Goal: Information Seeking & Learning: Find specific fact

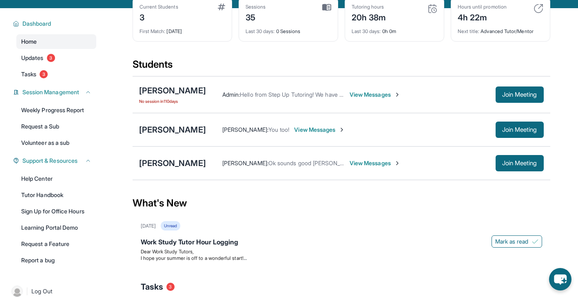
scroll to position [44, 0]
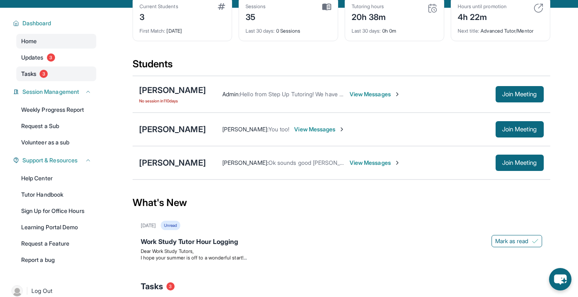
click at [60, 76] on link "Tasks 3" at bounding box center [56, 73] width 80 height 15
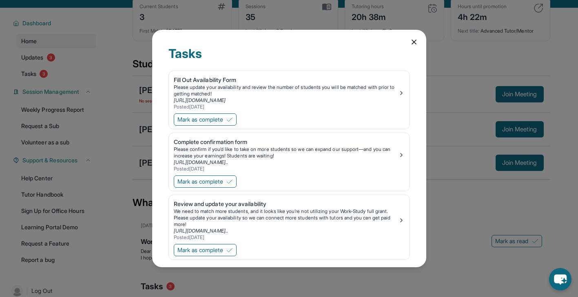
click at [68, 56] on div "Tasks Fill Out Availability Form Please update your availability and review the…" at bounding box center [289, 148] width 578 height 297
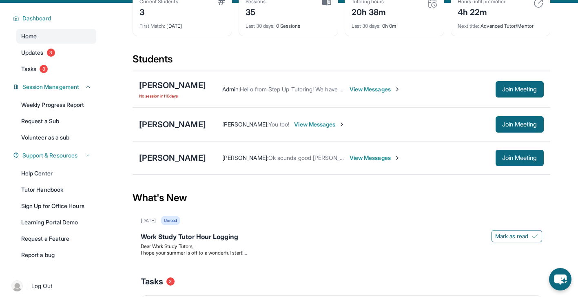
scroll to position [50, 0]
click at [365, 156] on span "View Messages" at bounding box center [375, 157] width 51 height 8
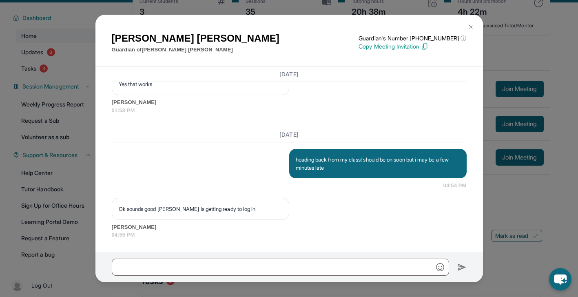
scroll to position [1055, 0]
click at [97, 55] on div "[PERSON_NAME] Guardian of [PERSON_NAME] Guardian's Number: [PHONE_NUMBER] ⓘ Thi…" at bounding box center [289, 41] width 388 height 53
click at [470, 28] on img at bounding box center [470, 27] width 7 height 7
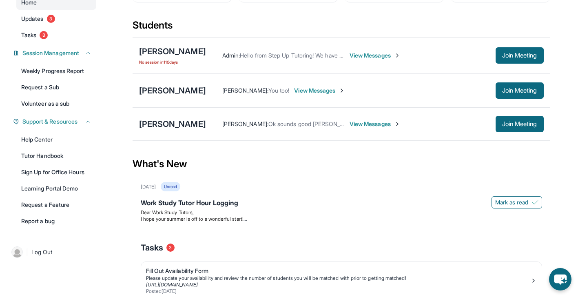
scroll to position [80, 0]
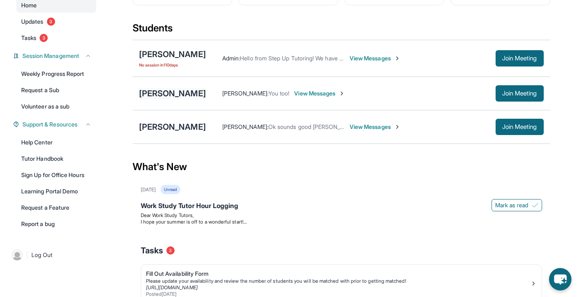
click at [177, 93] on div "[PERSON_NAME]" at bounding box center [172, 93] width 67 height 11
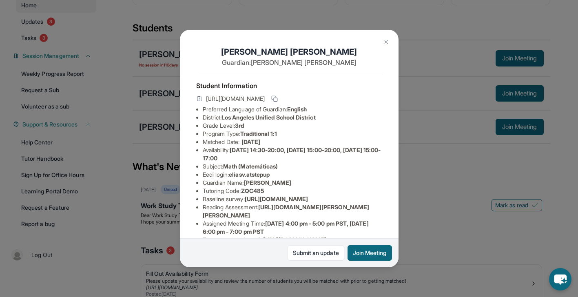
click at [164, 113] on div "[PERSON_NAME] Guardian: [PERSON_NAME] Student Information [URL][DOMAIN_NAME] Pr…" at bounding box center [289, 148] width 578 height 297
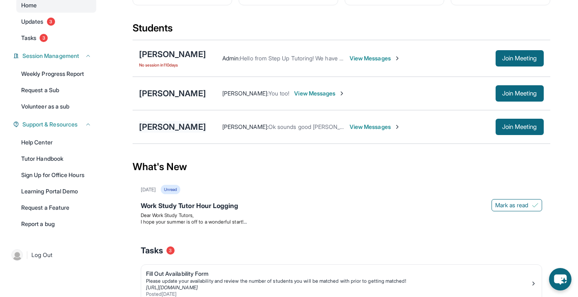
click at [163, 122] on div "[PERSON_NAME]" at bounding box center [172, 126] width 67 height 11
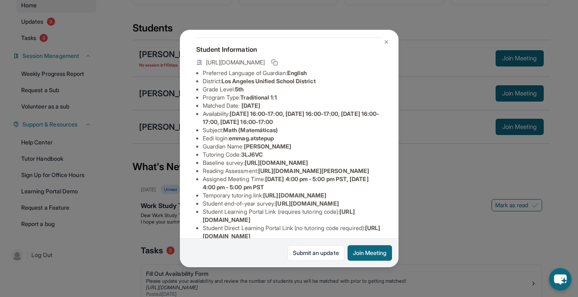
scroll to position [38, 0]
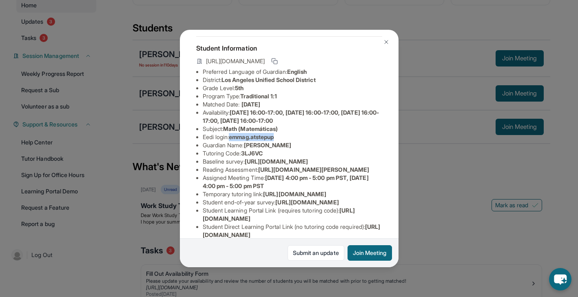
drag, startPoint x: 233, startPoint y: 145, endPoint x: 288, endPoint y: 144, distance: 55.5
click at [288, 141] on li "Eedi login : emmag.atstepup" at bounding box center [292, 137] width 179 height 8
copy span "emmag.atstepup"
click at [245, 157] on span "3LJ6VC" at bounding box center [252, 153] width 22 height 7
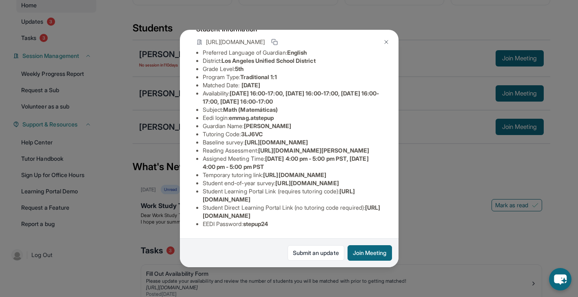
scroll to position [0, 0]
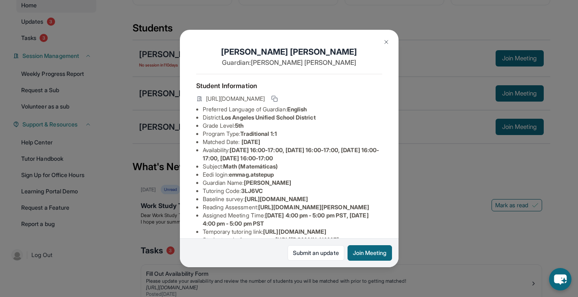
click at [385, 42] on img at bounding box center [386, 42] width 7 height 7
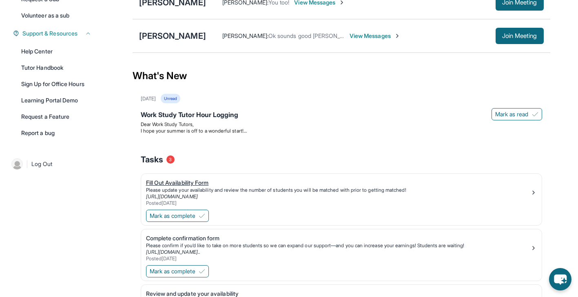
scroll to position [172, 0]
click at [60, 69] on link "Tutor Handbook" at bounding box center [56, 67] width 80 height 15
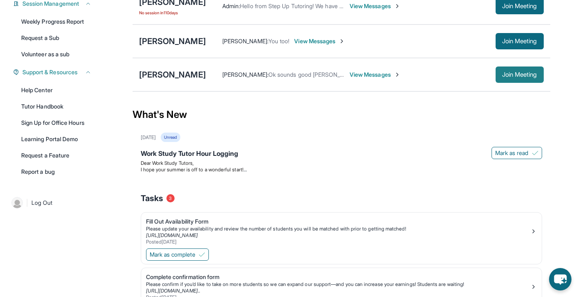
scroll to position [133, 0]
click at [510, 73] on span "Join Meeting" at bounding box center [519, 74] width 35 height 5
